Goal: Information Seeking & Learning: Check status

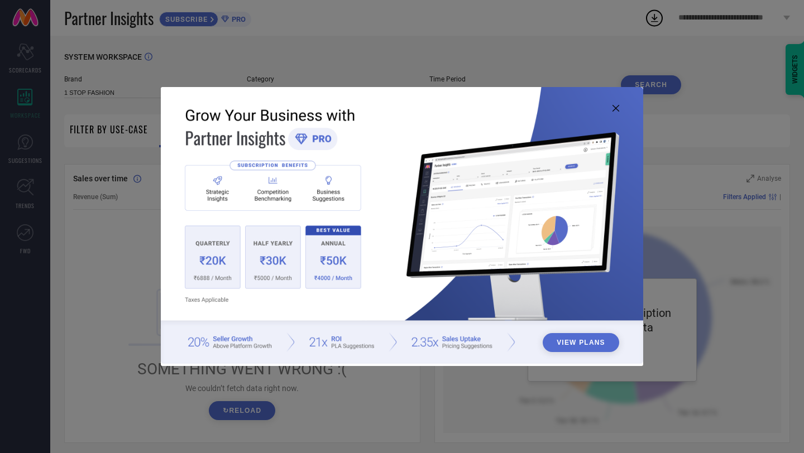
click at [207, 269] on img at bounding box center [402, 226] width 482 height 278
click at [227, 251] on img at bounding box center [402, 226] width 482 height 278
click at [589, 341] on button "View Plans" at bounding box center [581, 342] width 77 height 19
click at [619, 113] on img at bounding box center [402, 226] width 482 height 278
click at [618, 111] on icon at bounding box center [616, 108] width 7 height 7
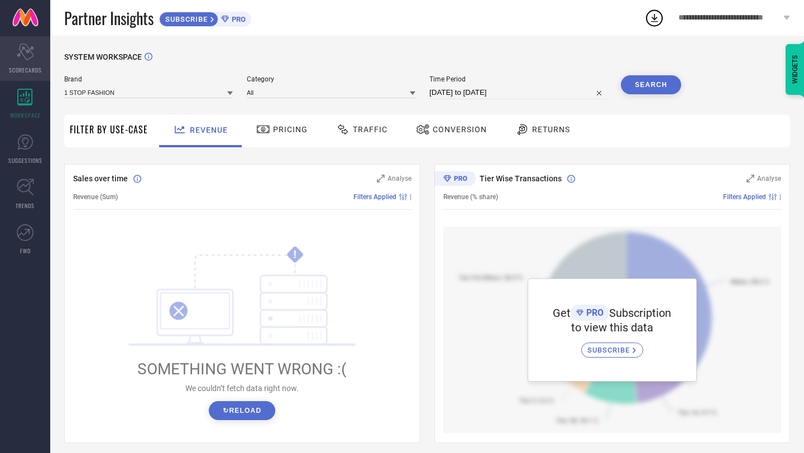
click at [21, 60] on icon "Scorecard" at bounding box center [25, 52] width 17 height 17
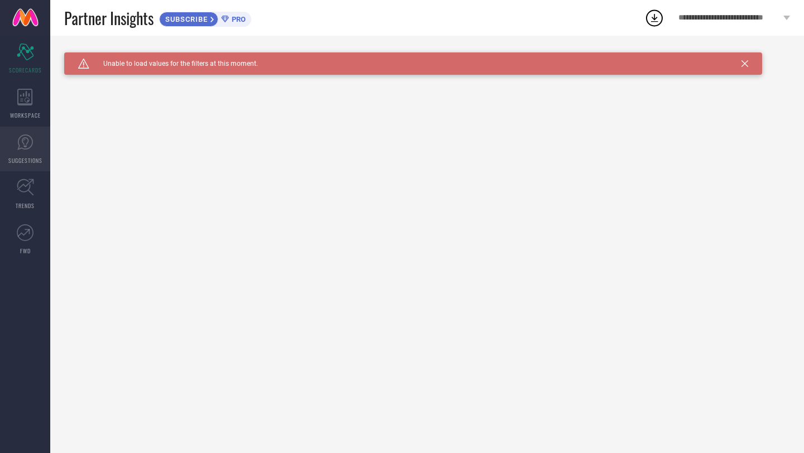
click at [31, 131] on link "SUGGESTIONS" at bounding box center [25, 149] width 50 height 45
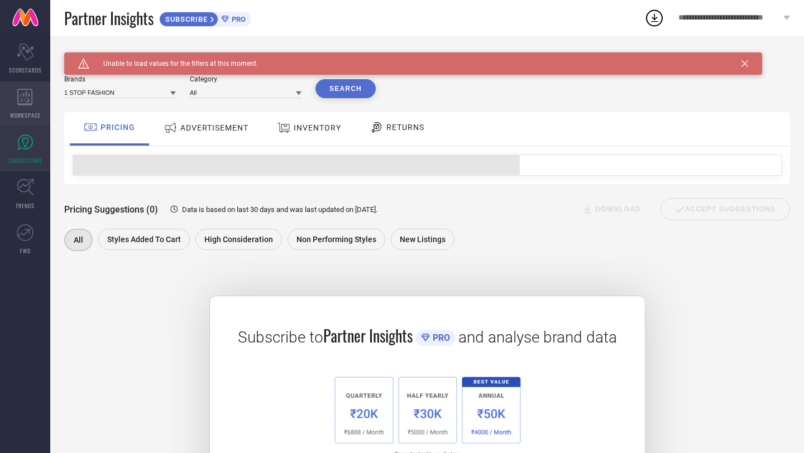
click at [34, 103] on div "WORKSPACE" at bounding box center [25, 104] width 50 height 45
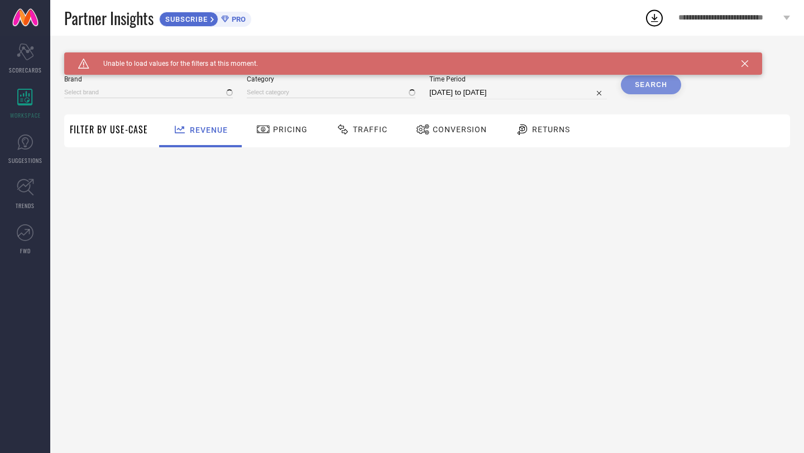
type input "1 STOP FASHION"
type input "All"
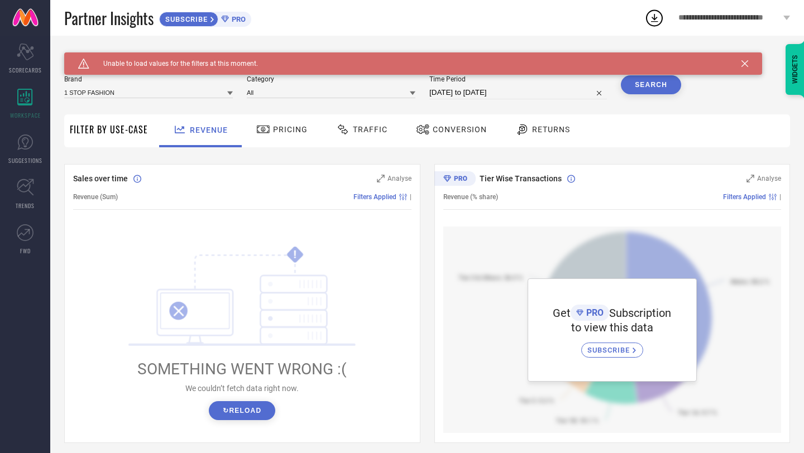
click at [122, 16] on span "Partner Insights" at bounding box center [108, 18] width 89 height 23
click at [27, 23] on link at bounding box center [25, 18] width 50 height 36
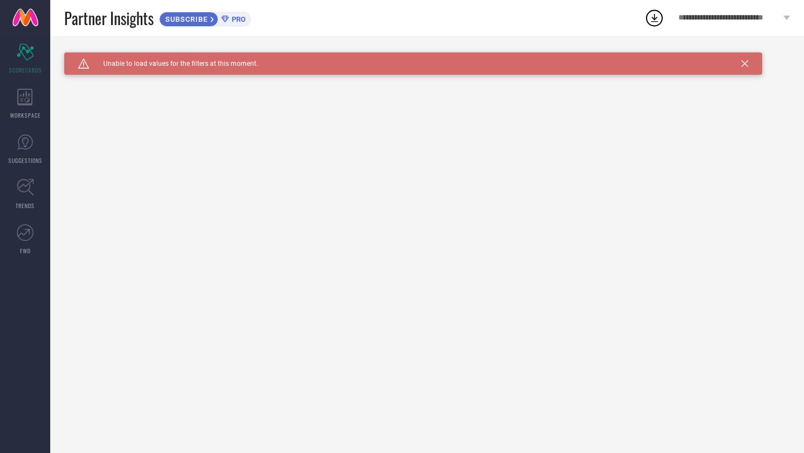
click at [742, 15] on span "**********" at bounding box center [730, 17] width 102 height 9
click at [746, 60] on icon at bounding box center [745, 63] width 7 height 7
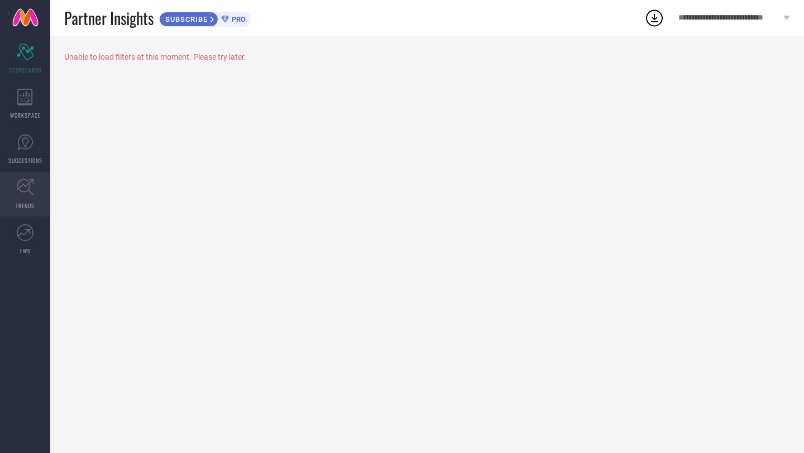
click at [18, 194] on icon at bounding box center [25, 187] width 17 height 17
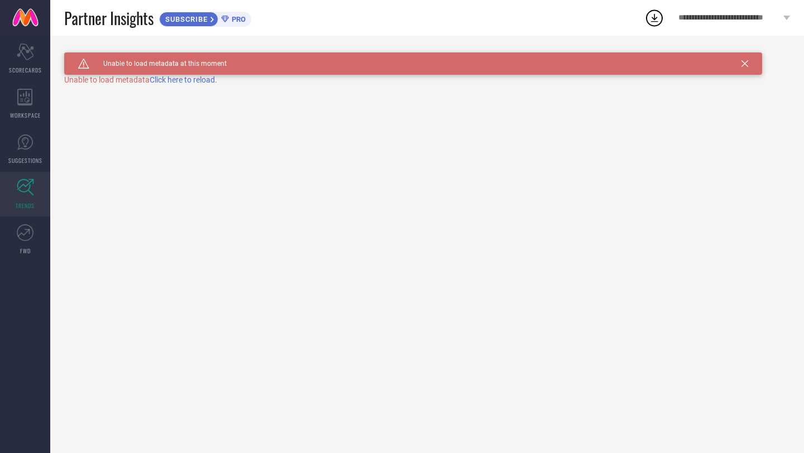
click at [183, 80] on span "Click here to reload." at bounding box center [184, 79] width 68 height 9
